Goal: Task Accomplishment & Management: Use online tool/utility

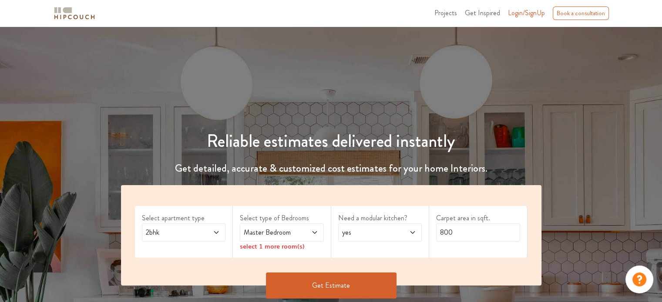
click at [288, 225] on div "Master Bedroom" at bounding box center [282, 233] width 84 height 18
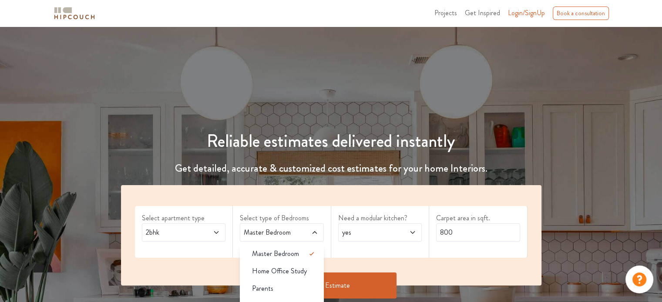
click at [290, 231] on span "Master Bedroom" at bounding box center [270, 232] width 57 height 10
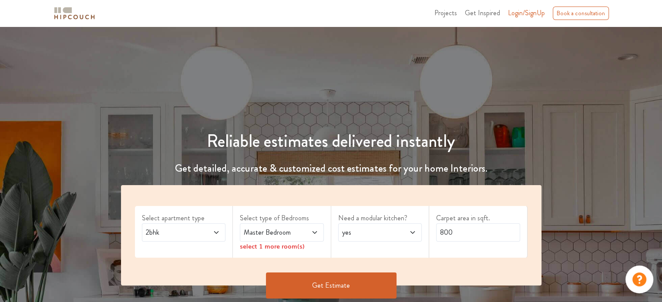
click at [300, 229] on span at bounding box center [308, 232] width 19 height 10
click at [310, 228] on span at bounding box center [308, 232] width 19 height 10
click at [314, 231] on icon at bounding box center [314, 232] width 7 height 7
click at [186, 218] on label "Select apartment type" at bounding box center [184, 218] width 84 height 10
click at [182, 224] on div "2bhk" at bounding box center [184, 233] width 84 height 18
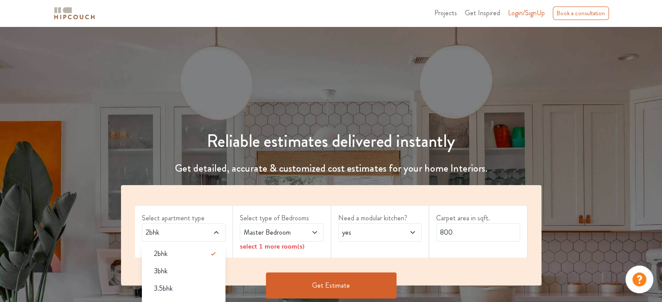
click at [181, 233] on span "2bhk" at bounding box center [172, 232] width 57 height 10
click at [275, 233] on span "Master Bedroom" at bounding box center [270, 232] width 57 height 10
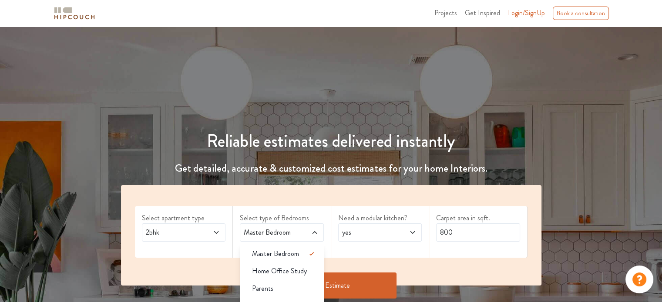
click at [312, 236] on span at bounding box center [308, 232] width 19 height 10
